Goal: Information Seeking & Learning: Learn about a topic

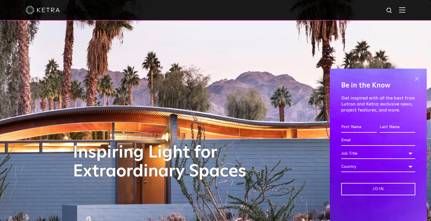
click at [415, 80] on span at bounding box center [417, 78] width 9 height 9
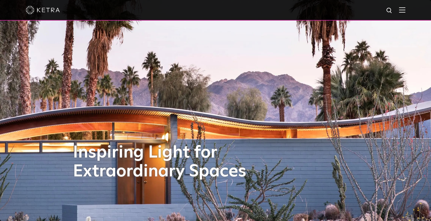
click at [406, 11] on div at bounding box center [215, 10] width 431 height 21
click at [401, 10] on img at bounding box center [402, 9] width 6 height 5
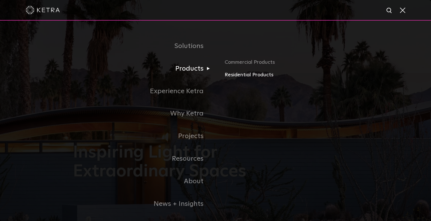
click at [243, 72] on link "Residential Products" at bounding box center [292, 75] width 134 height 8
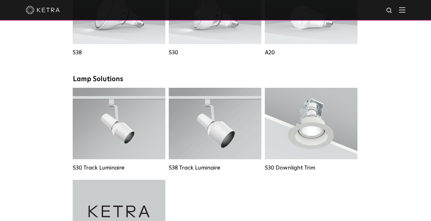
scroll to position [384, 0]
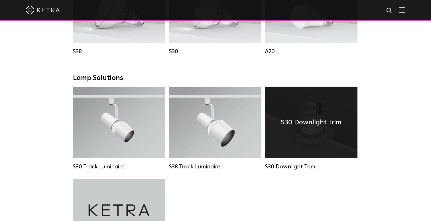
click at [320, 128] on div "S30 Downlight Trim" at bounding box center [311, 121] width 93 height 71
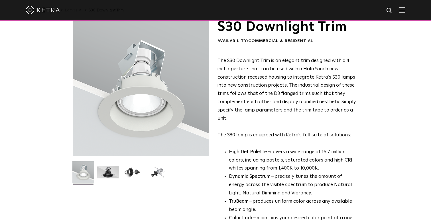
scroll to position [28, 0]
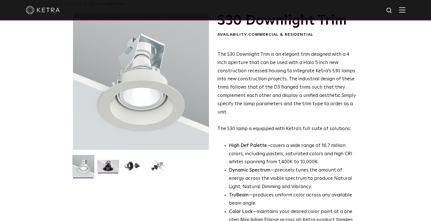
click at [109, 164] on img at bounding box center [108, 168] width 22 height 17
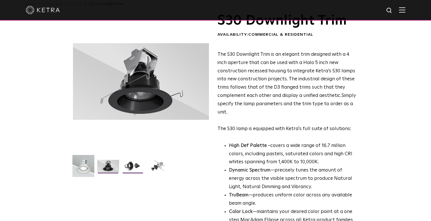
click at [131, 167] on img at bounding box center [133, 168] width 22 height 17
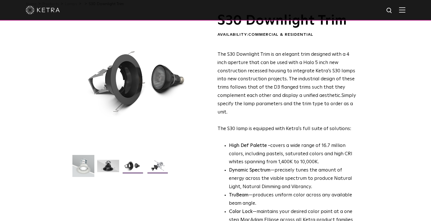
click at [159, 169] on img at bounding box center [158, 168] width 22 height 17
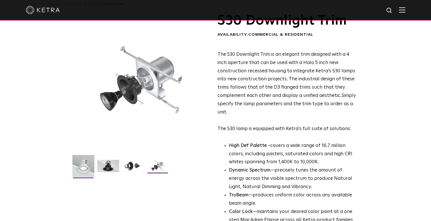
click at [83, 165] on img at bounding box center [83, 168] width 22 height 26
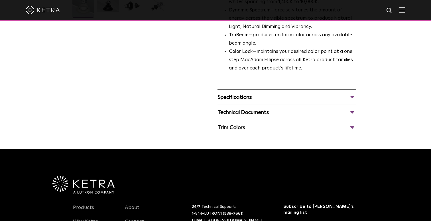
scroll to position [198, 0]
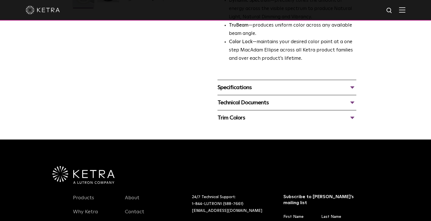
click at [354, 82] on div "Specifications LUMEN OUTPUTS 800 Beam Angles 15, 25, 40, 60, 90 CONTROL Lutron …" at bounding box center [287, 87] width 139 height 15
click at [354, 88] on div "Specifications" at bounding box center [287, 87] width 139 height 9
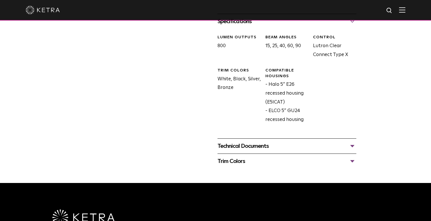
scroll to position [279, 0]
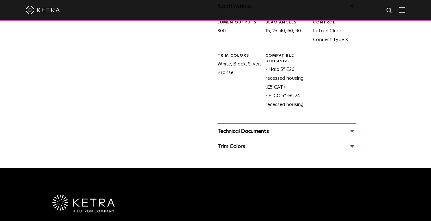
click at [354, 131] on div "Technical Documents" at bounding box center [287, 130] width 139 height 9
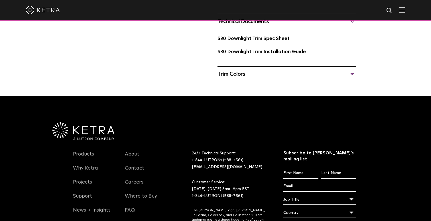
scroll to position [446, 0]
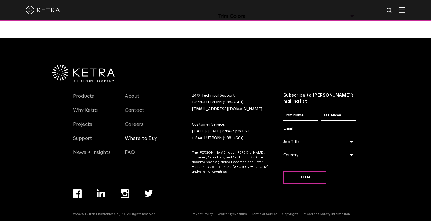
click at [146, 136] on link "Where to Buy" at bounding box center [141, 141] width 32 height 13
